Goal: Download file/media

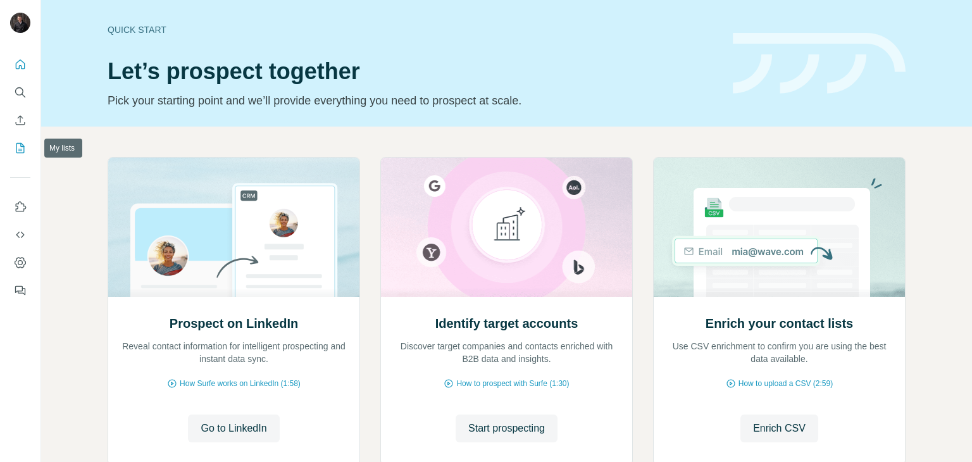
click at [22, 144] on icon "My lists" at bounding box center [20, 148] width 8 height 10
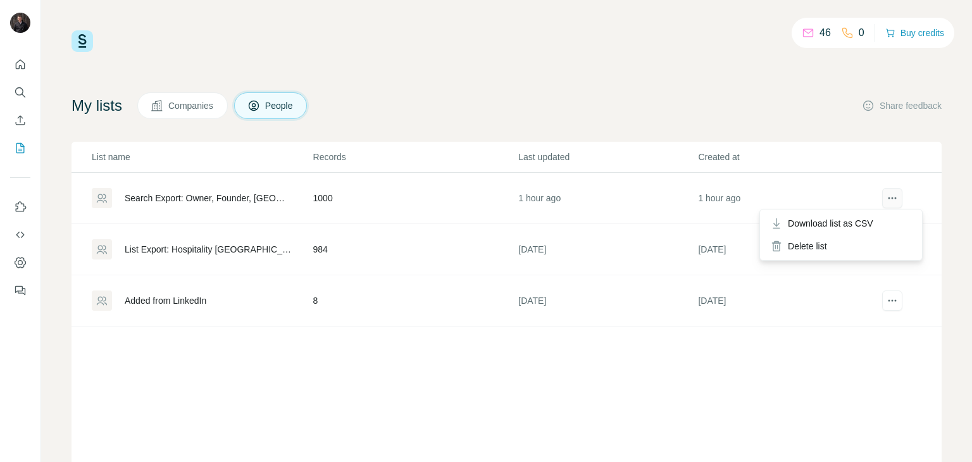
click at [886, 201] on icon "actions" at bounding box center [892, 198] width 13 height 13
click at [864, 220] on span "Download list as CSV" at bounding box center [830, 223] width 85 height 13
click at [597, 26] on div "46 0 Buy credits My lists Companies People Share feedback List name Records Las…" at bounding box center [506, 231] width 931 height 462
click at [183, 299] on div "Added from LinkedIn" at bounding box center [166, 300] width 82 height 13
